Goal: Task Accomplishment & Management: Use online tool/utility

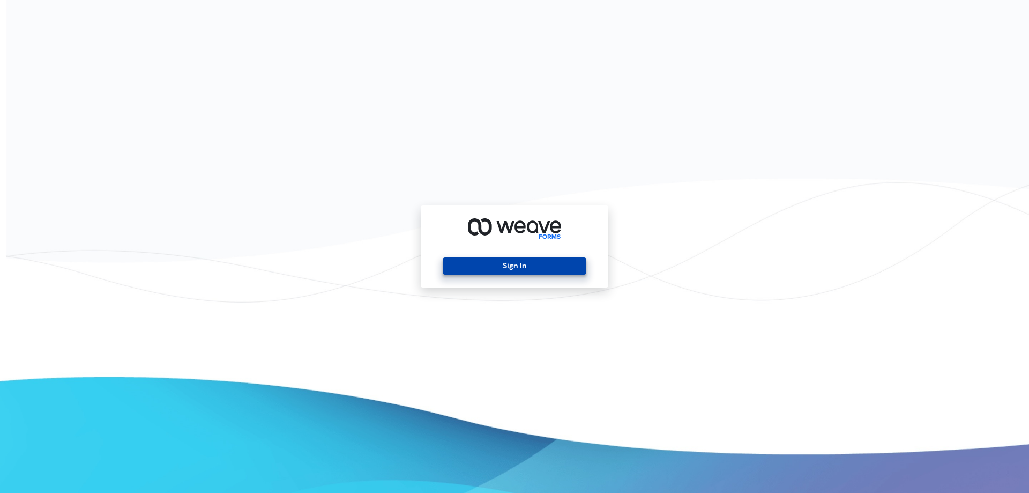
click at [516, 263] on button "Sign In" at bounding box center [514, 265] width 143 height 17
